Goal: Information Seeking & Learning: Understand process/instructions

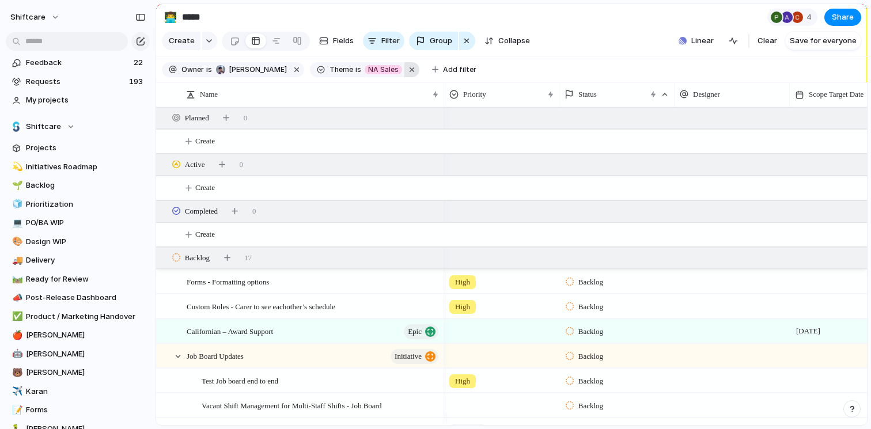
click at [404, 69] on button "button" at bounding box center [411, 69] width 15 height 15
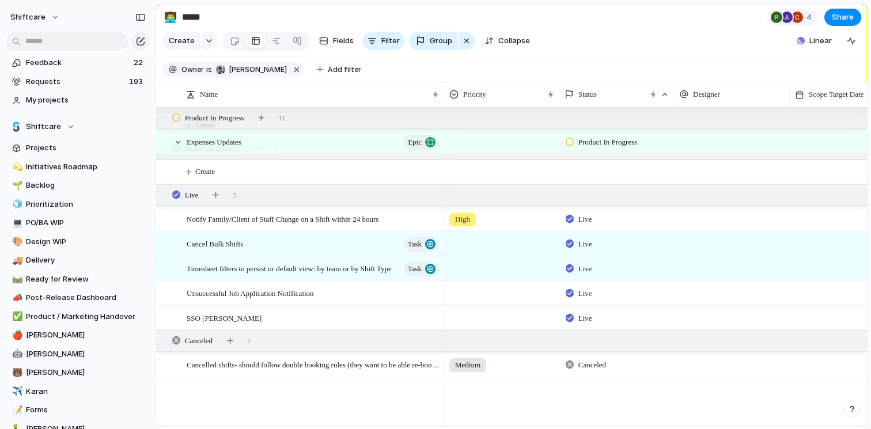
scroll to position [1962, 0]
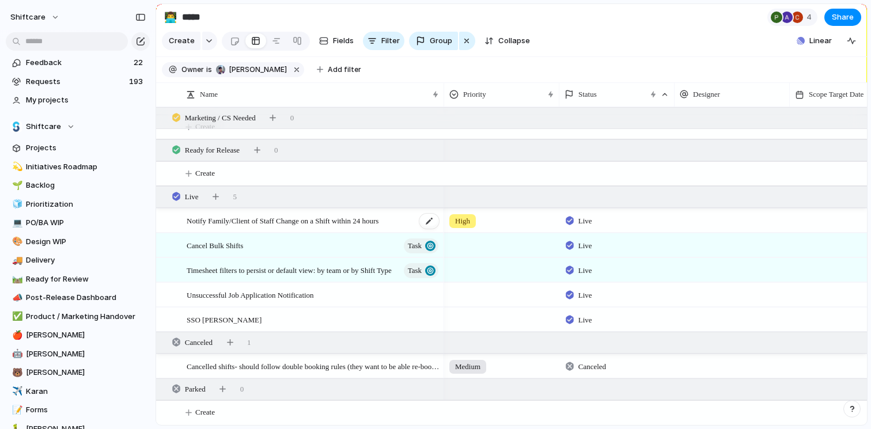
click at [378, 214] on span "Notify Family/Client of Staff Change on a Shift within 24 hours" at bounding box center [283, 220] width 192 height 13
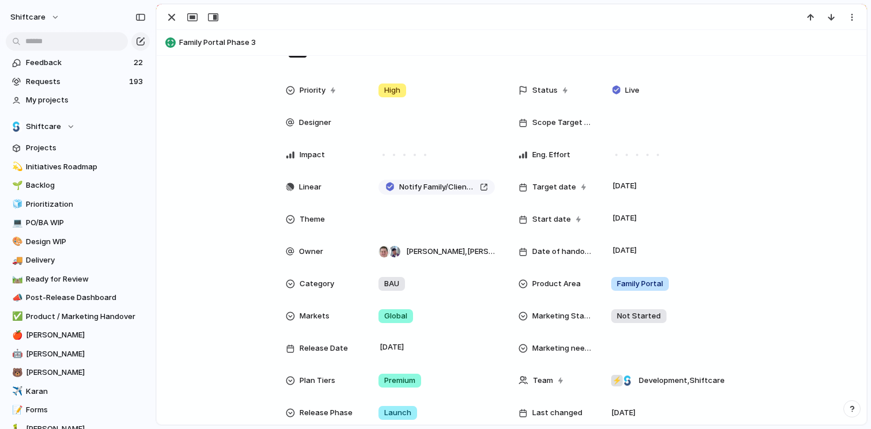
scroll to position [138, 0]
